Goal: Navigation & Orientation: Find specific page/section

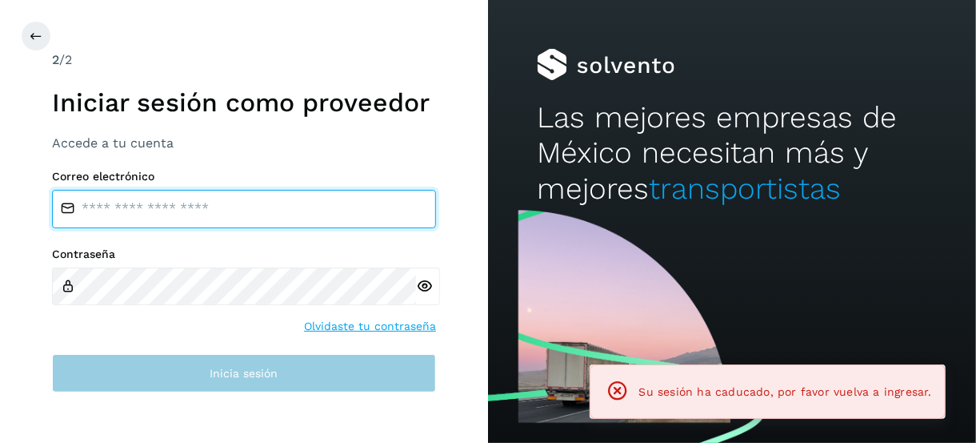
type input "**********"
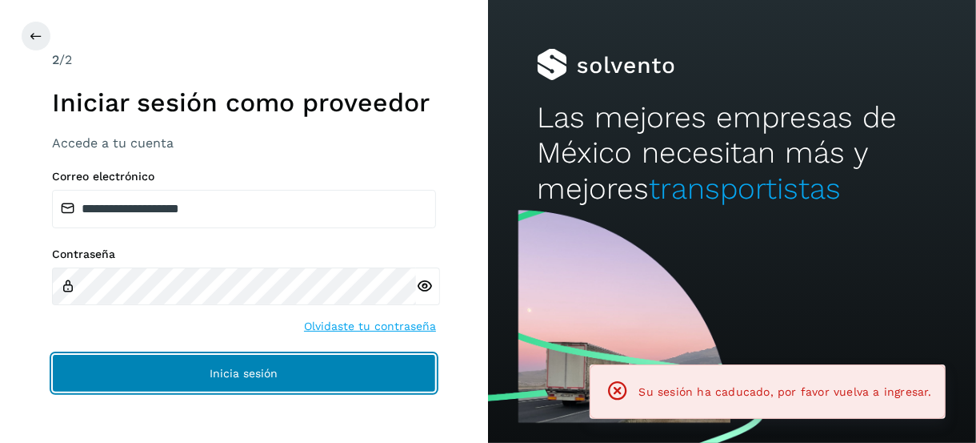
click at [183, 374] on button "Inicia sesión" at bounding box center [244, 373] width 384 height 38
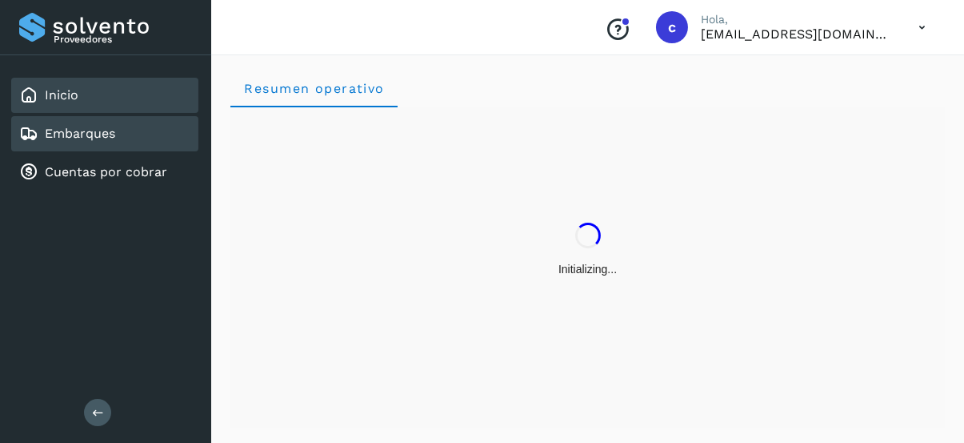
click at [87, 127] on link "Embarques" at bounding box center [80, 133] width 70 height 15
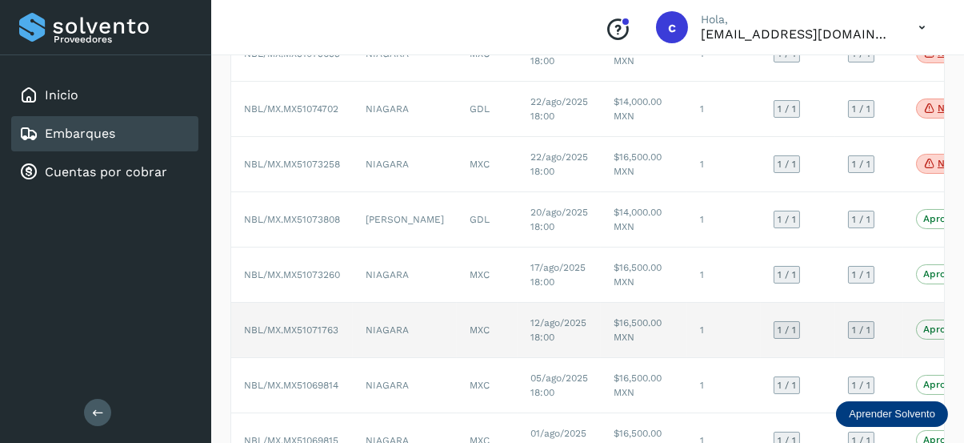
scroll to position [399, 0]
